Goal: Use online tool/utility: Utilize a website feature to perform a specific function

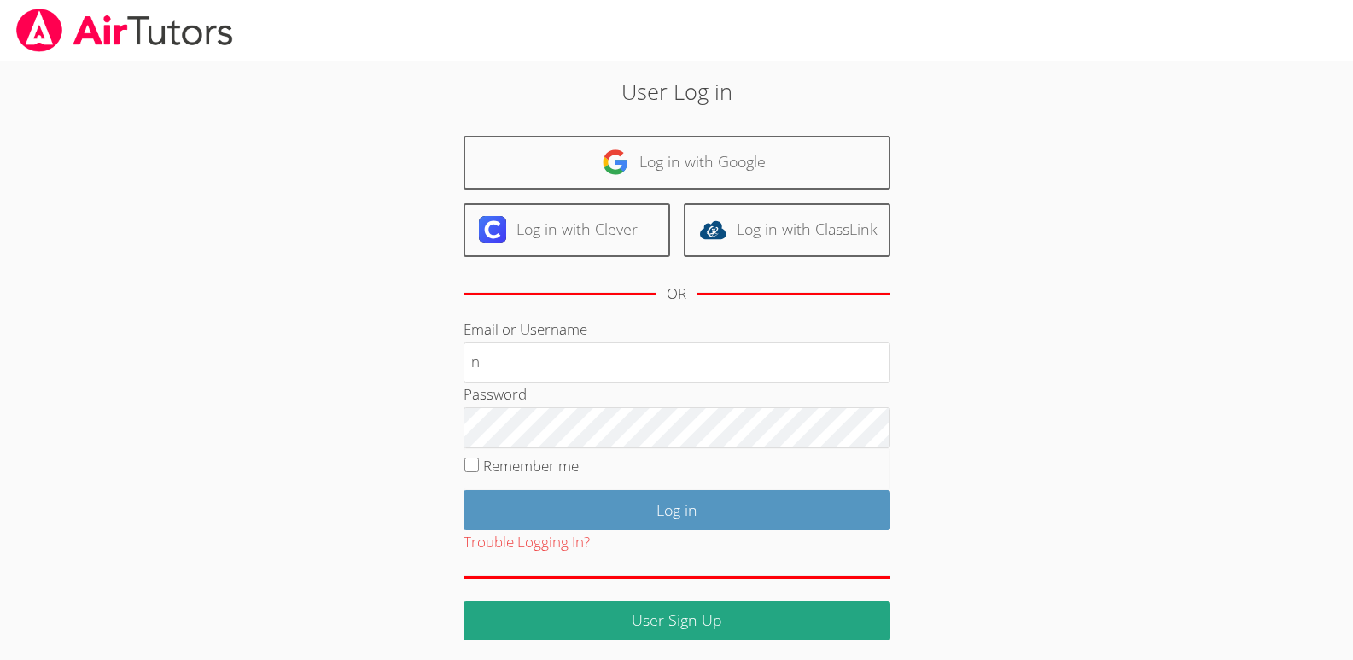
type input "[EMAIL_ADDRESS][DOMAIN_NAME]"
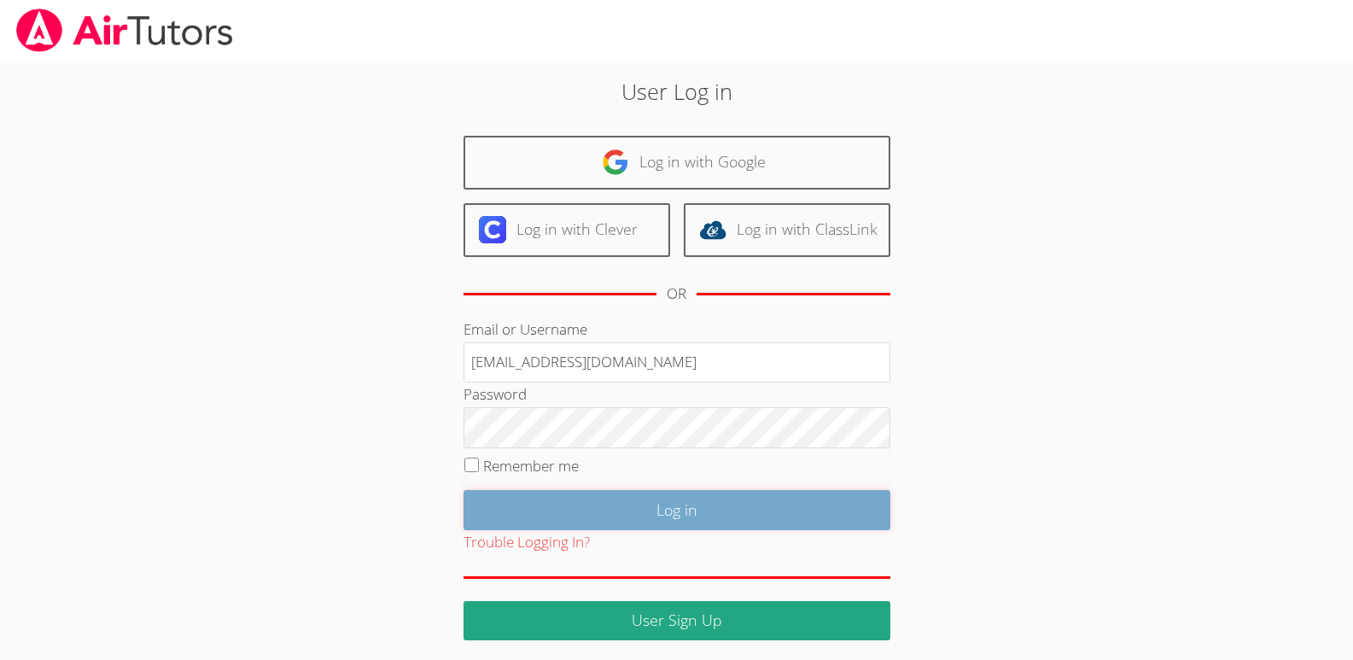
click at [673, 509] on input "Log in" at bounding box center [676, 510] width 427 height 40
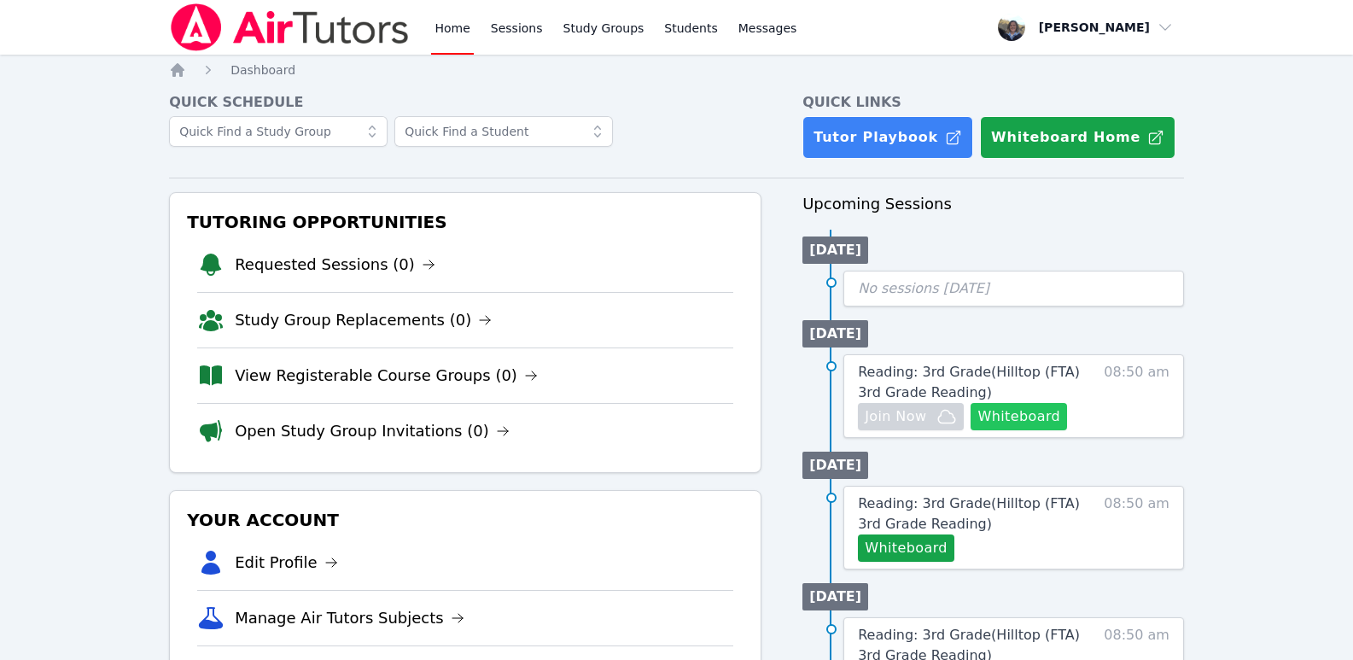
click at [1022, 419] on button "Whiteboard" at bounding box center [1018, 416] width 96 height 27
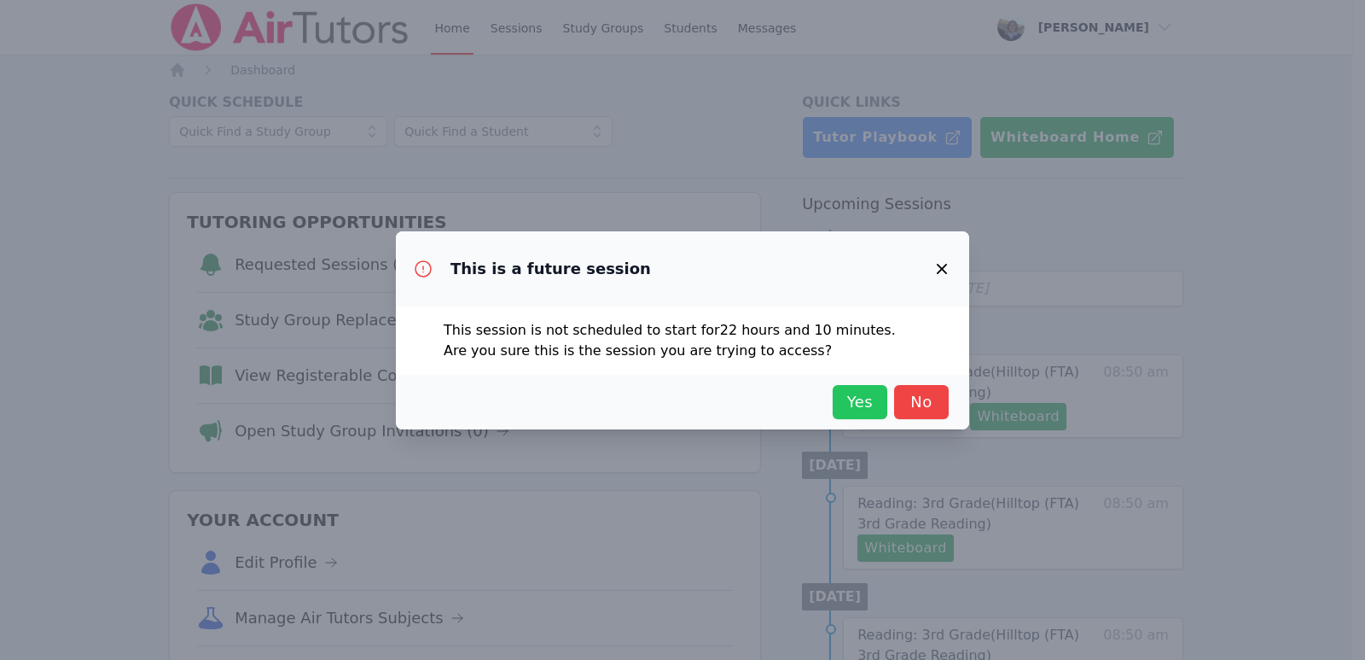
click at [859, 403] on span "Yes" at bounding box center [860, 402] width 38 height 24
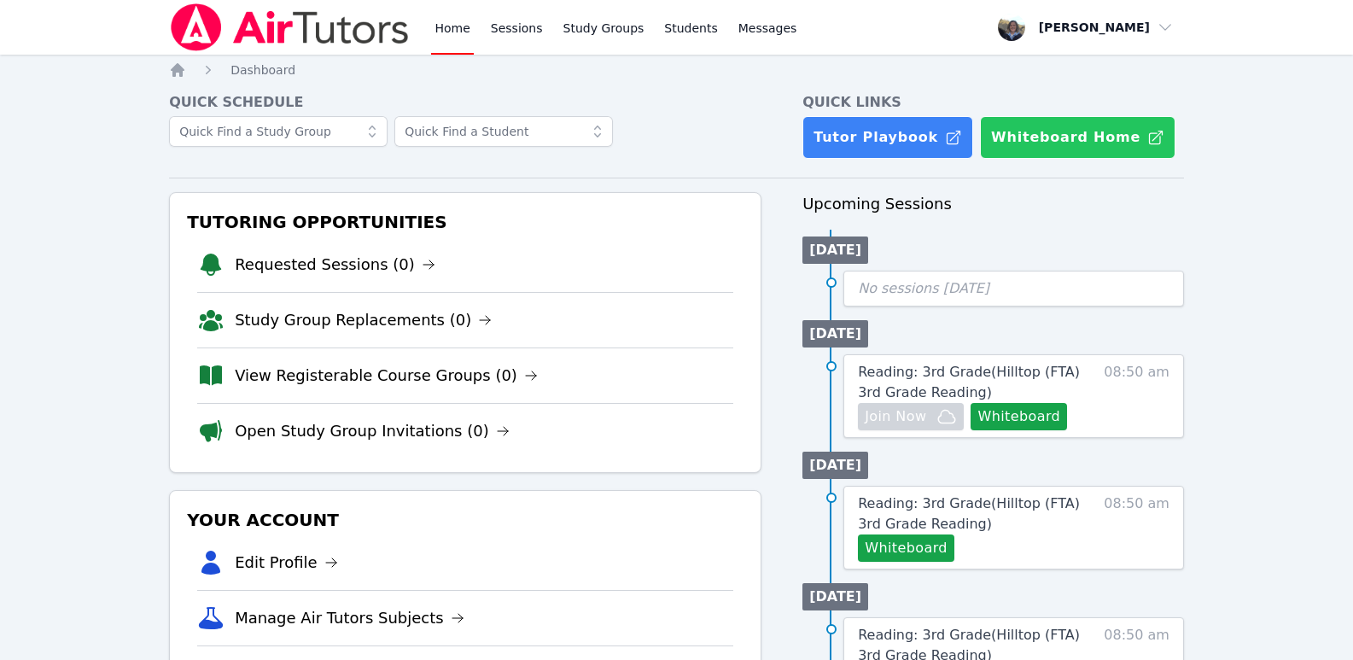
click at [1034, 141] on button "Whiteboard Home" at bounding box center [1077, 137] width 195 height 43
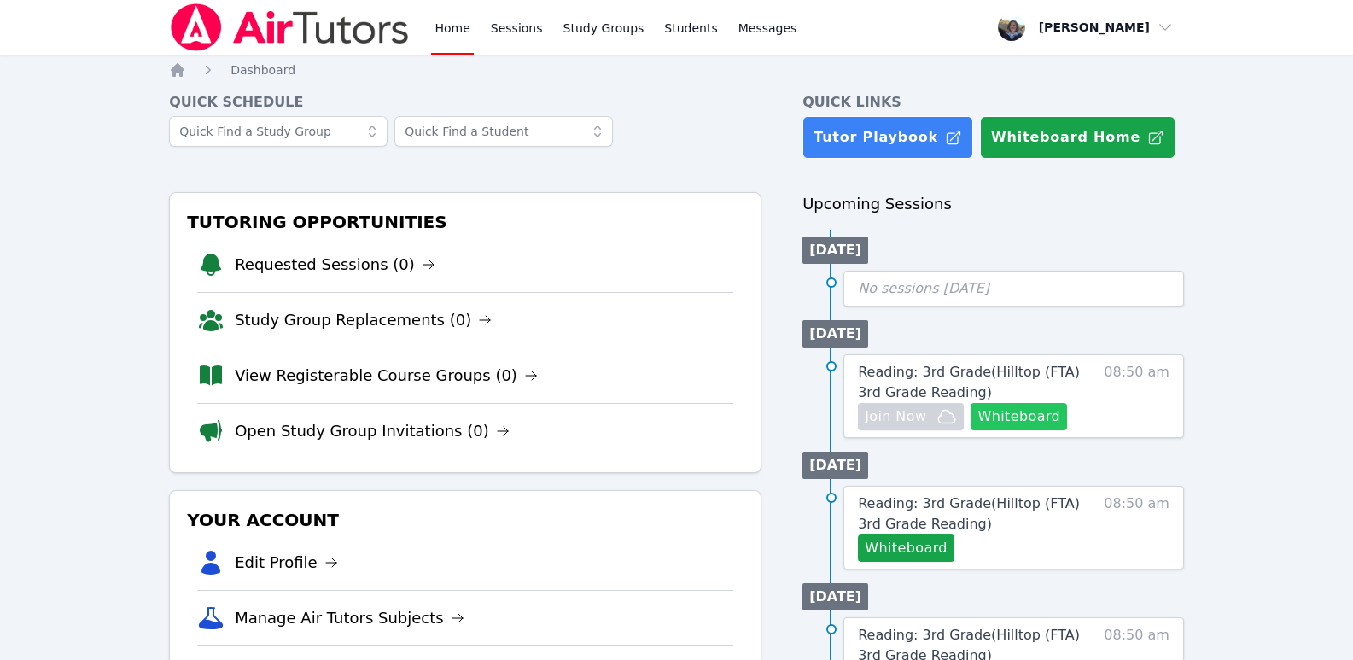
click at [1016, 417] on button "Whiteboard" at bounding box center [1018, 416] width 96 height 27
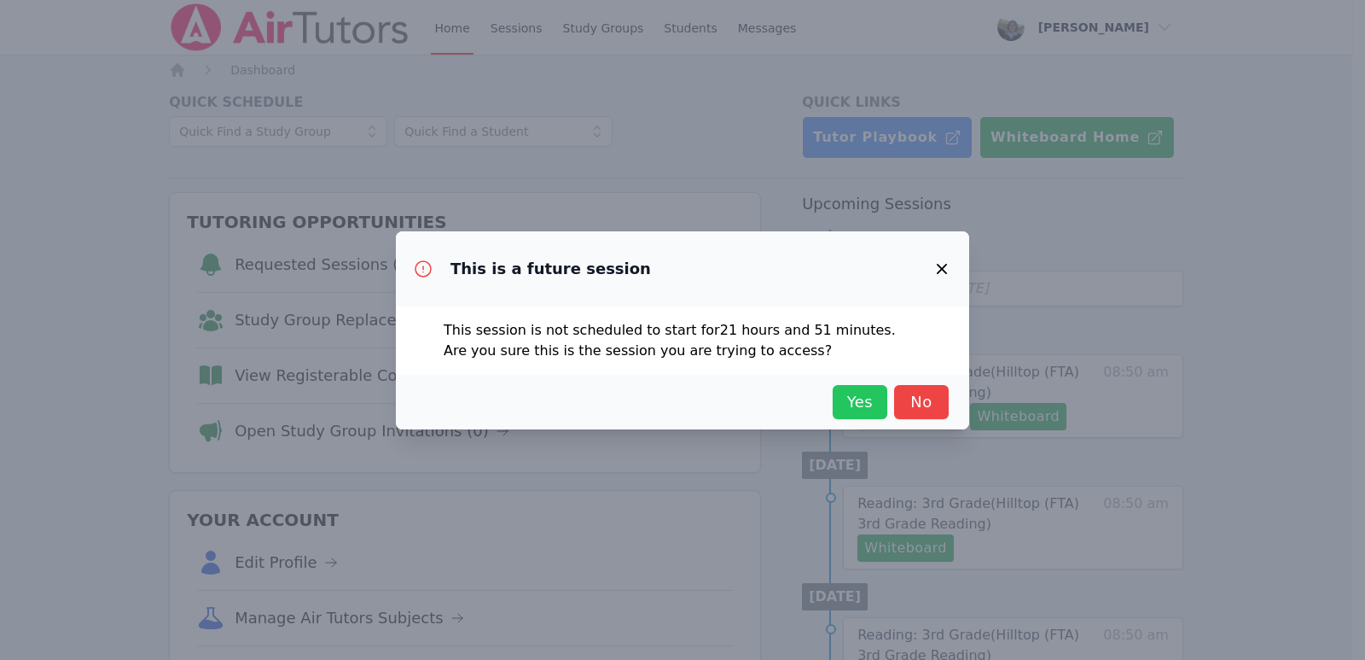
click at [858, 394] on span "Yes" at bounding box center [860, 402] width 38 height 24
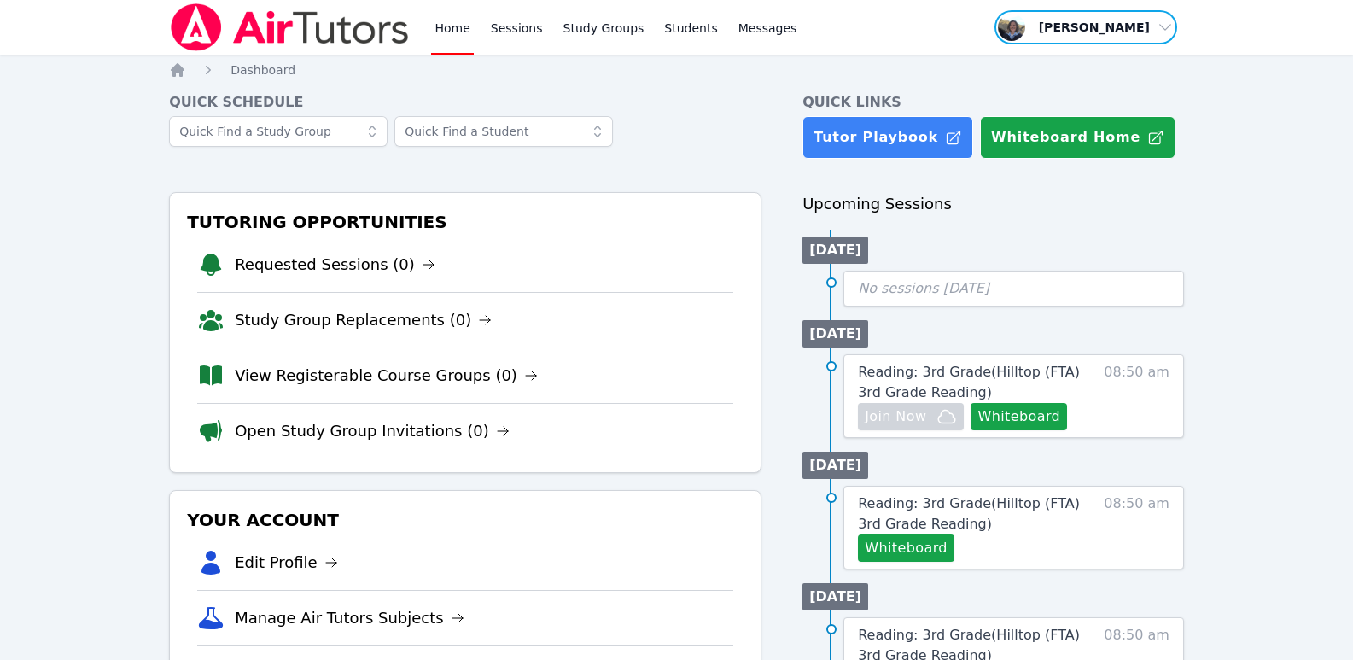
click at [1167, 34] on span "button" at bounding box center [1086, 28] width 186 height 38
click at [1043, 96] on button "Logout" at bounding box center [1092, 97] width 164 height 31
